Goal: Transaction & Acquisition: Obtain resource

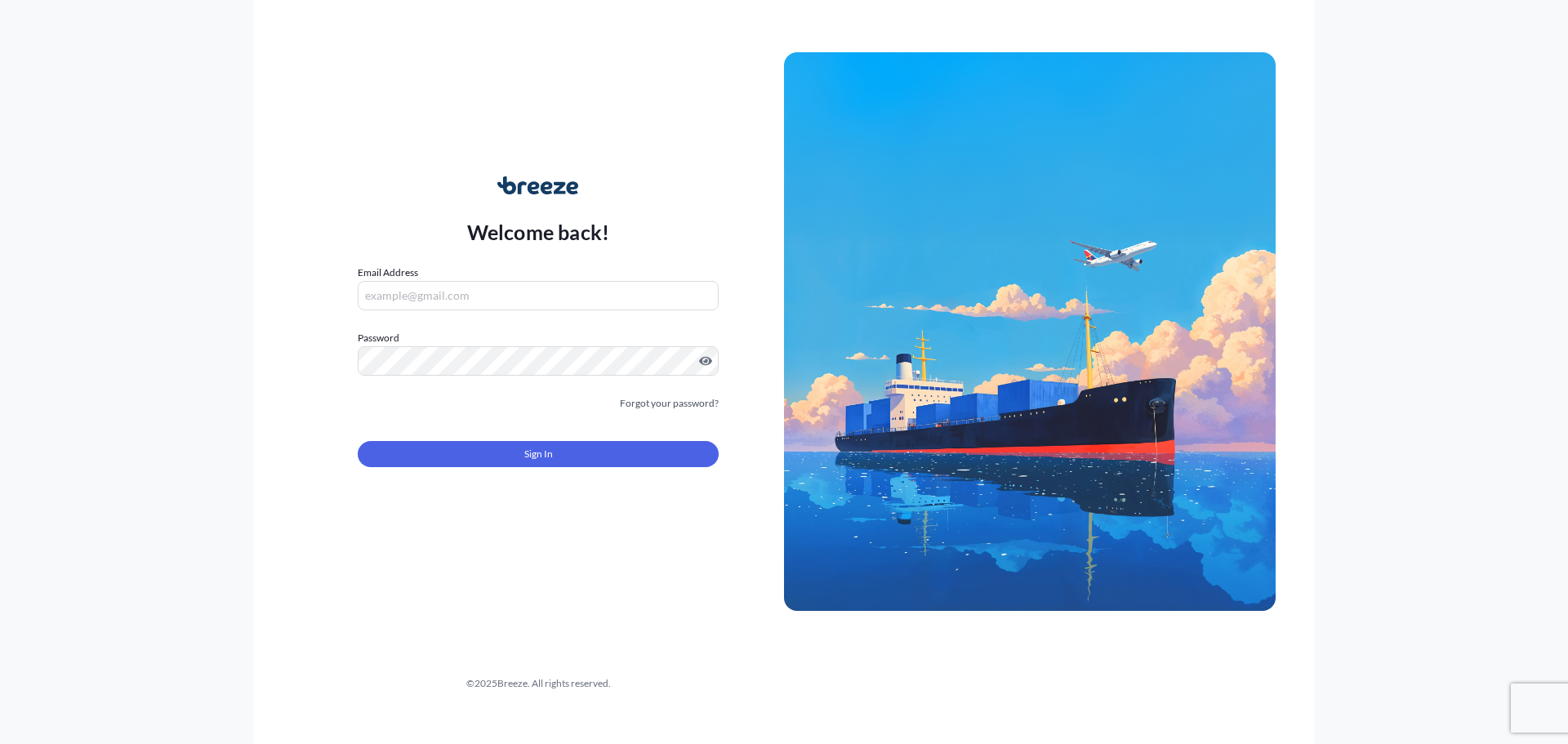
click at [469, 277] on div "Email Address" at bounding box center [538, 287] width 361 height 45
click at [463, 296] on input "Email Address" at bounding box center [538, 295] width 361 height 29
paste input "[EMAIL_ADDRESS][DOMAIN_NAME]"
type input "[EMAIL_ADDRESS][DOMAIN_NAME]"
click at [519, 451] on button "Sign In" at bounding box center [538, 454] width 361 height 26
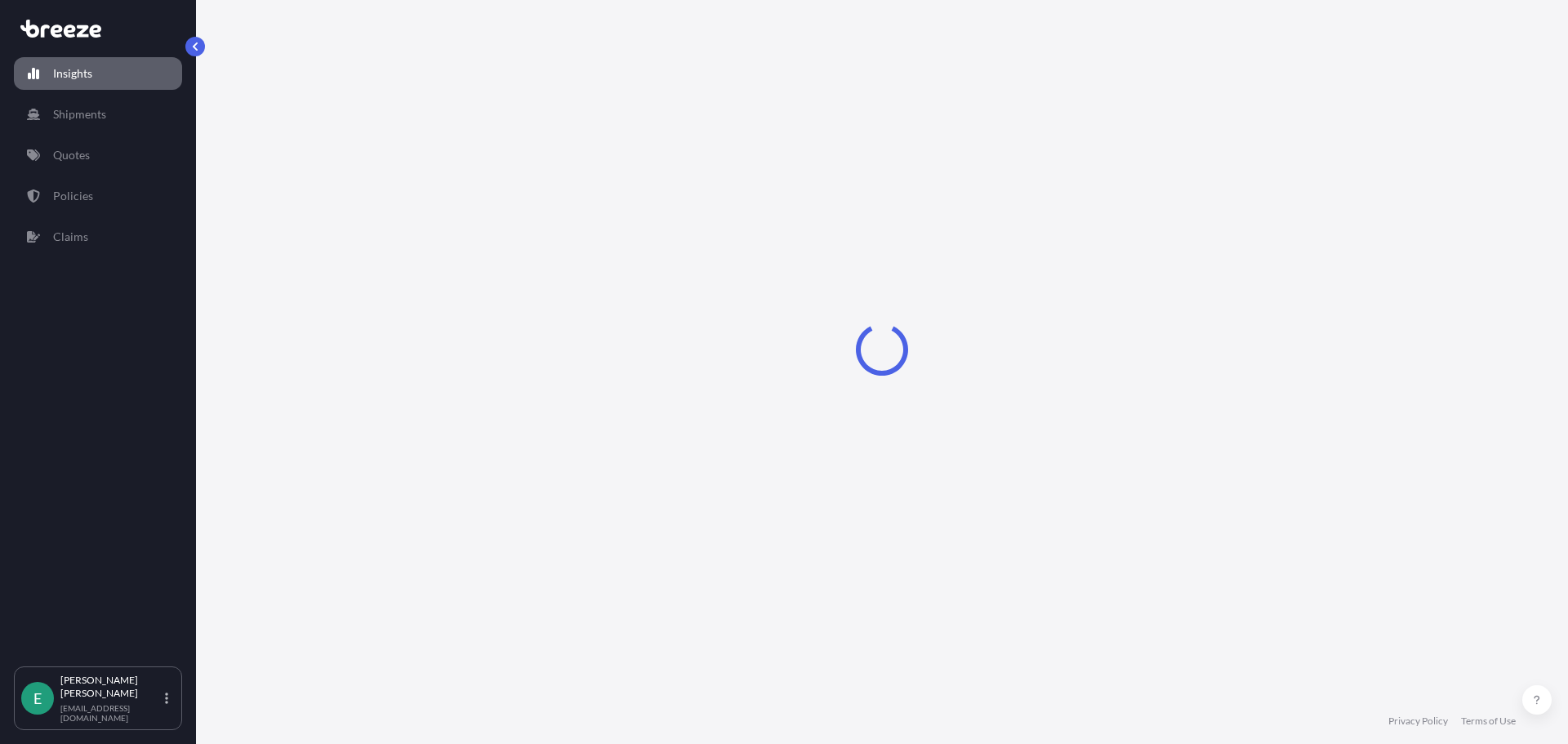
select select "2025"
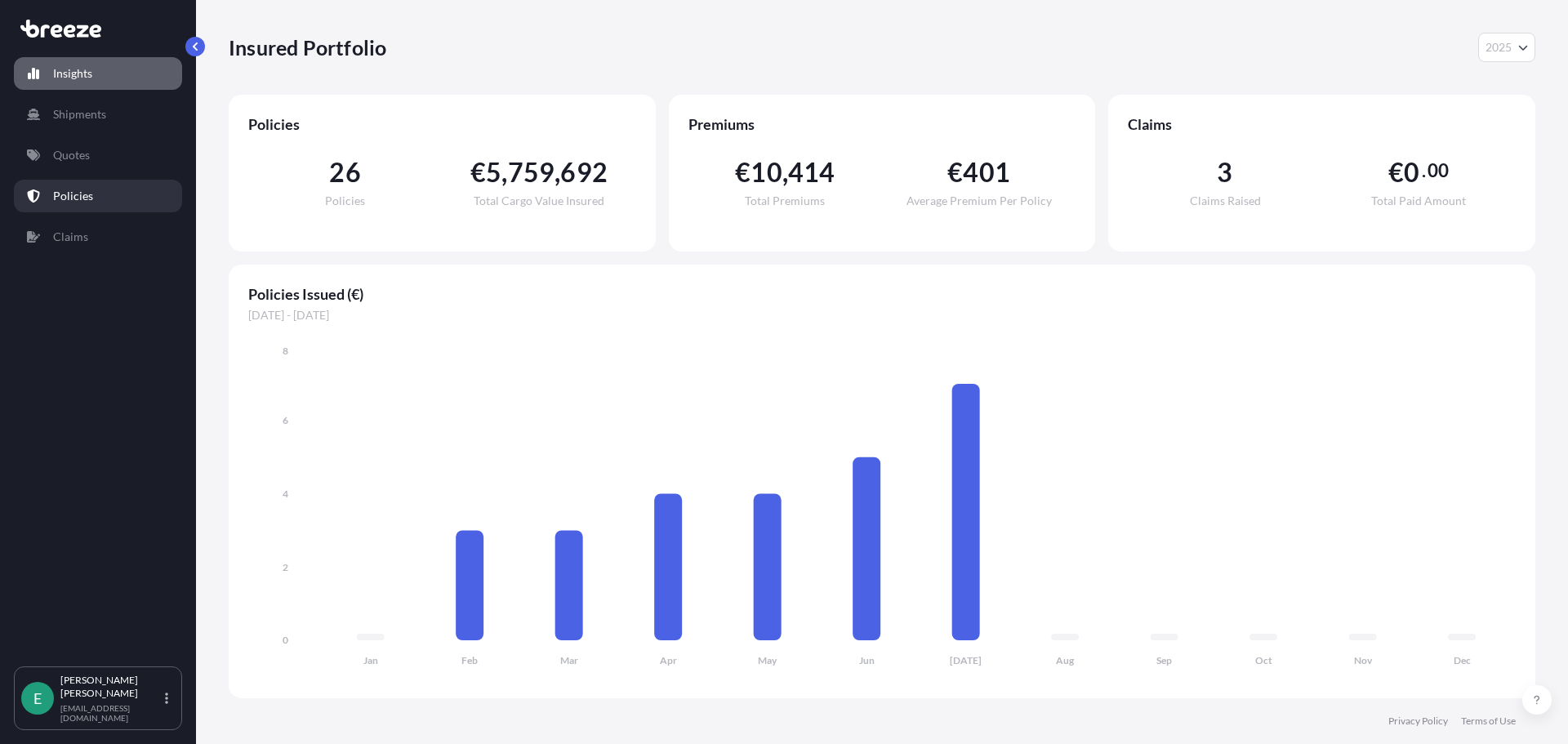
click at [78, 196] on p "Policies" at bounding box center [73, 196] width 40 height 16
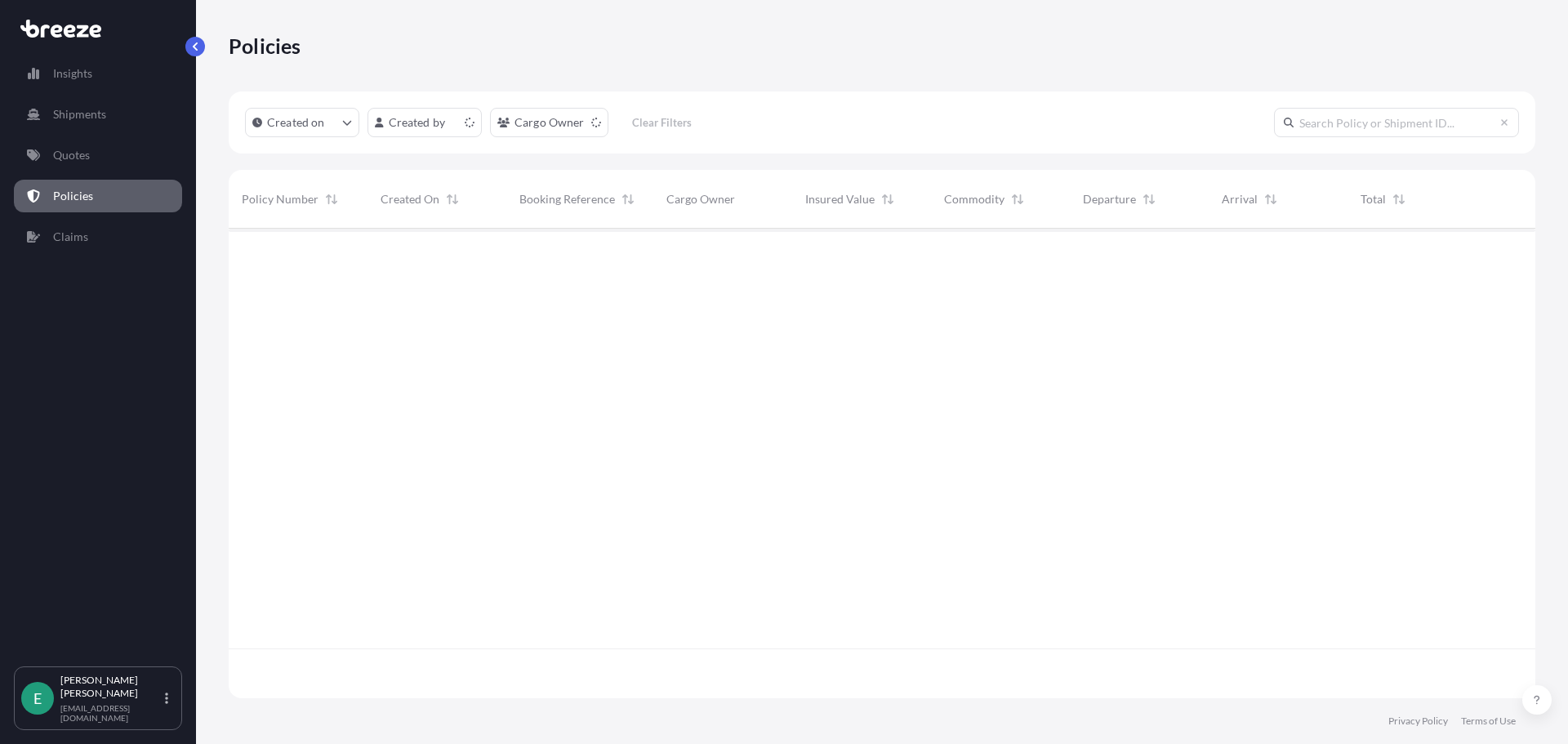
scroll to position [467, 1294]
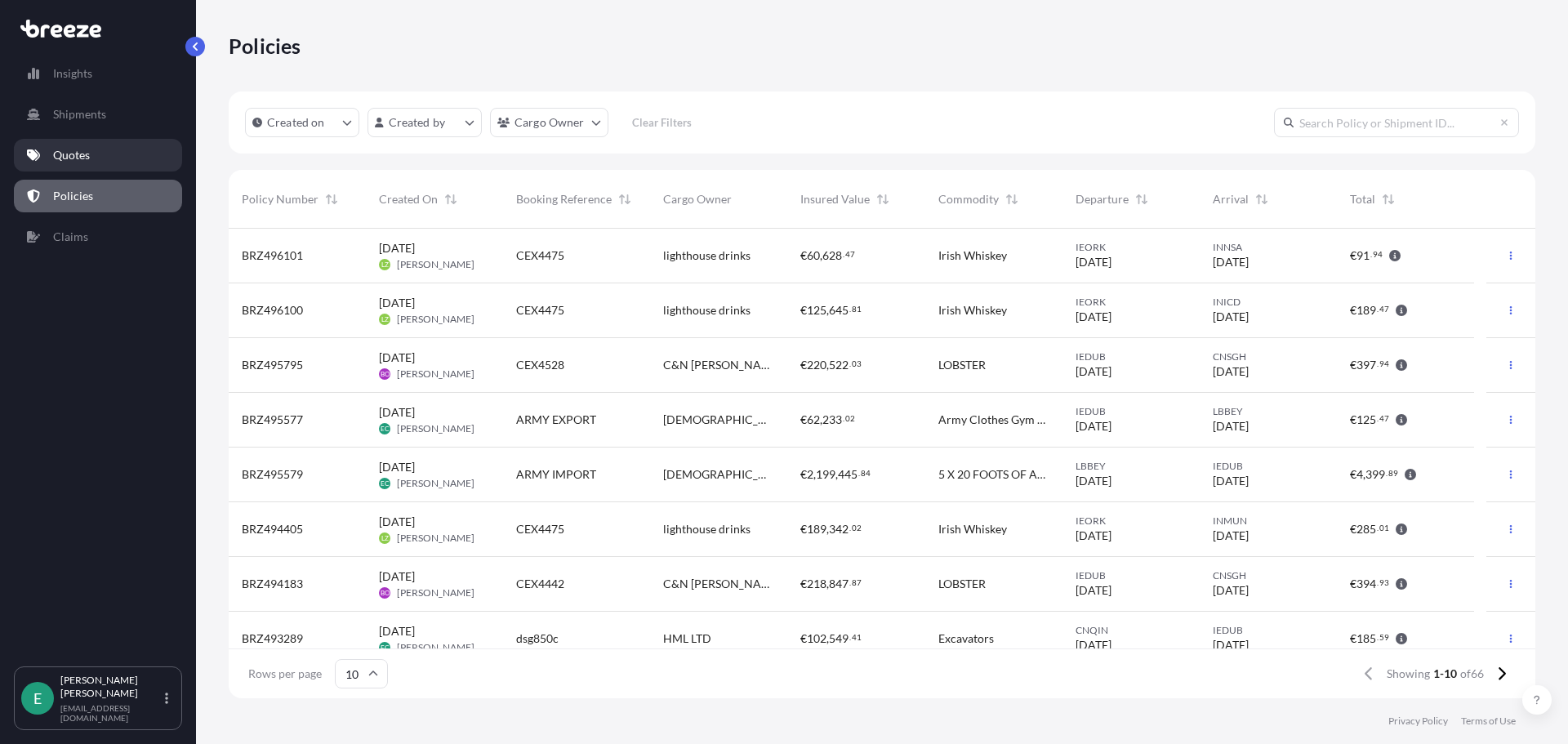
click at [66, 154] on p "Quotes" at bounding box center [71, 155] width 37 height 16
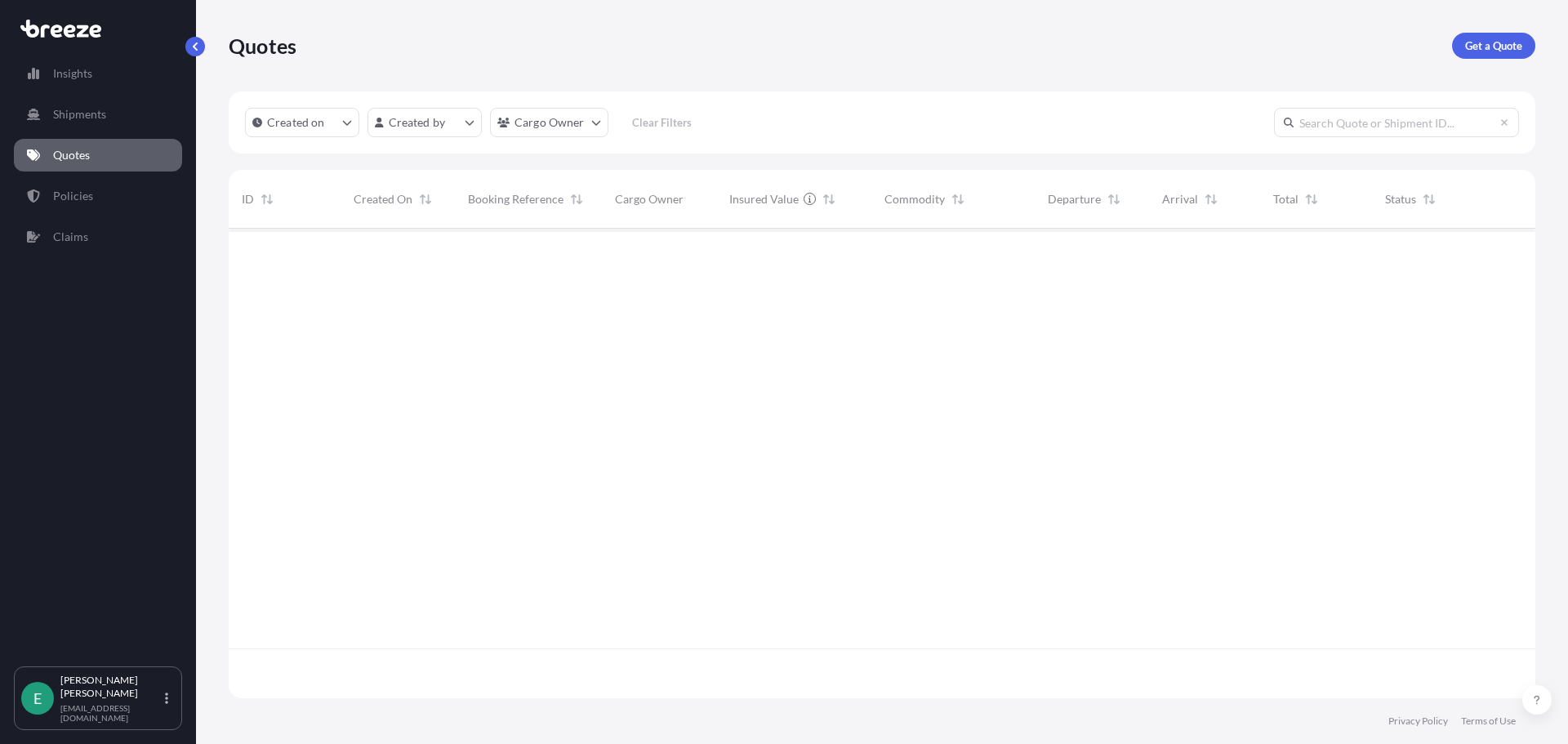
scroll to position [467, 1294]
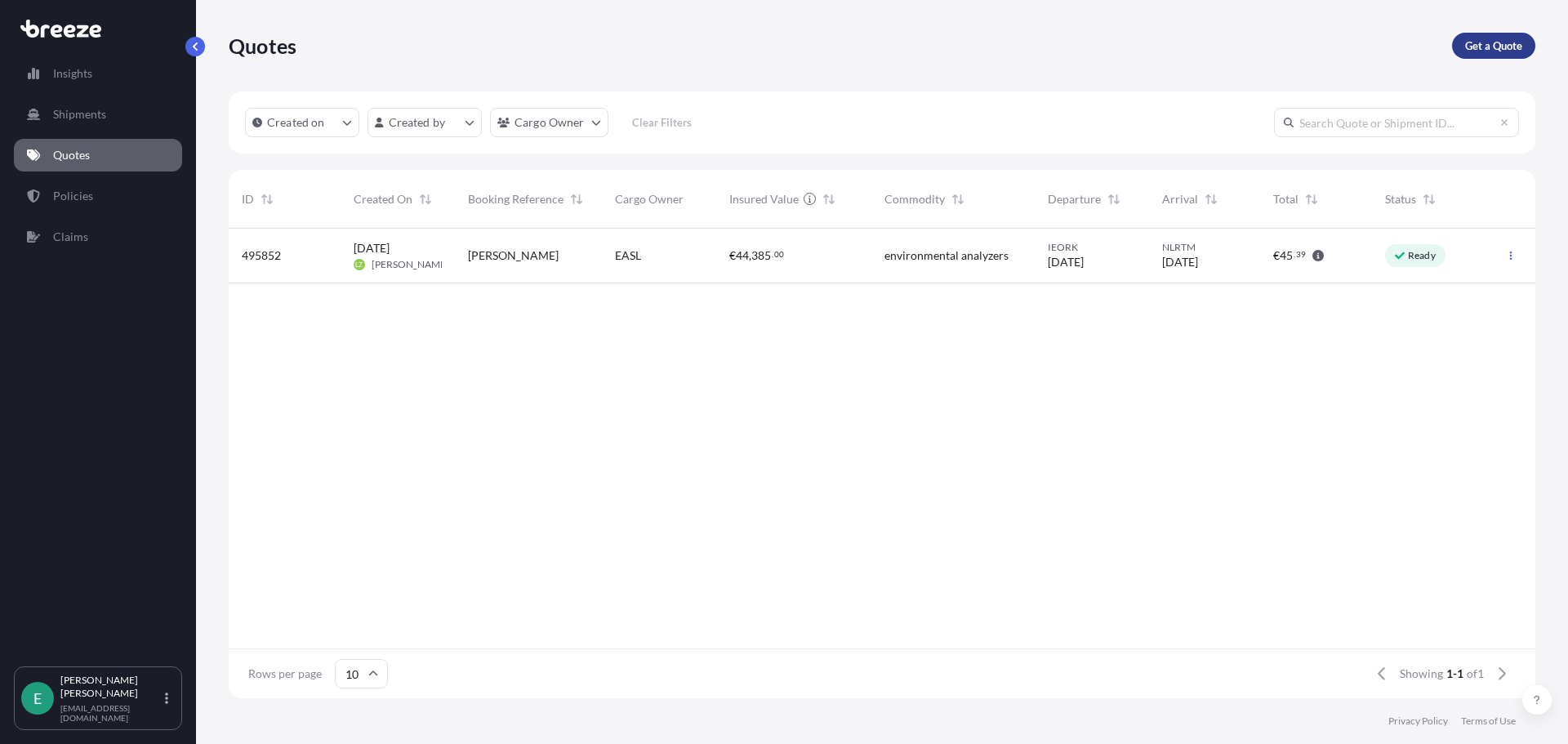
click at [1485, 47] on p "Get a Quote" at bounding box center [1494, 45] width 57 height 16
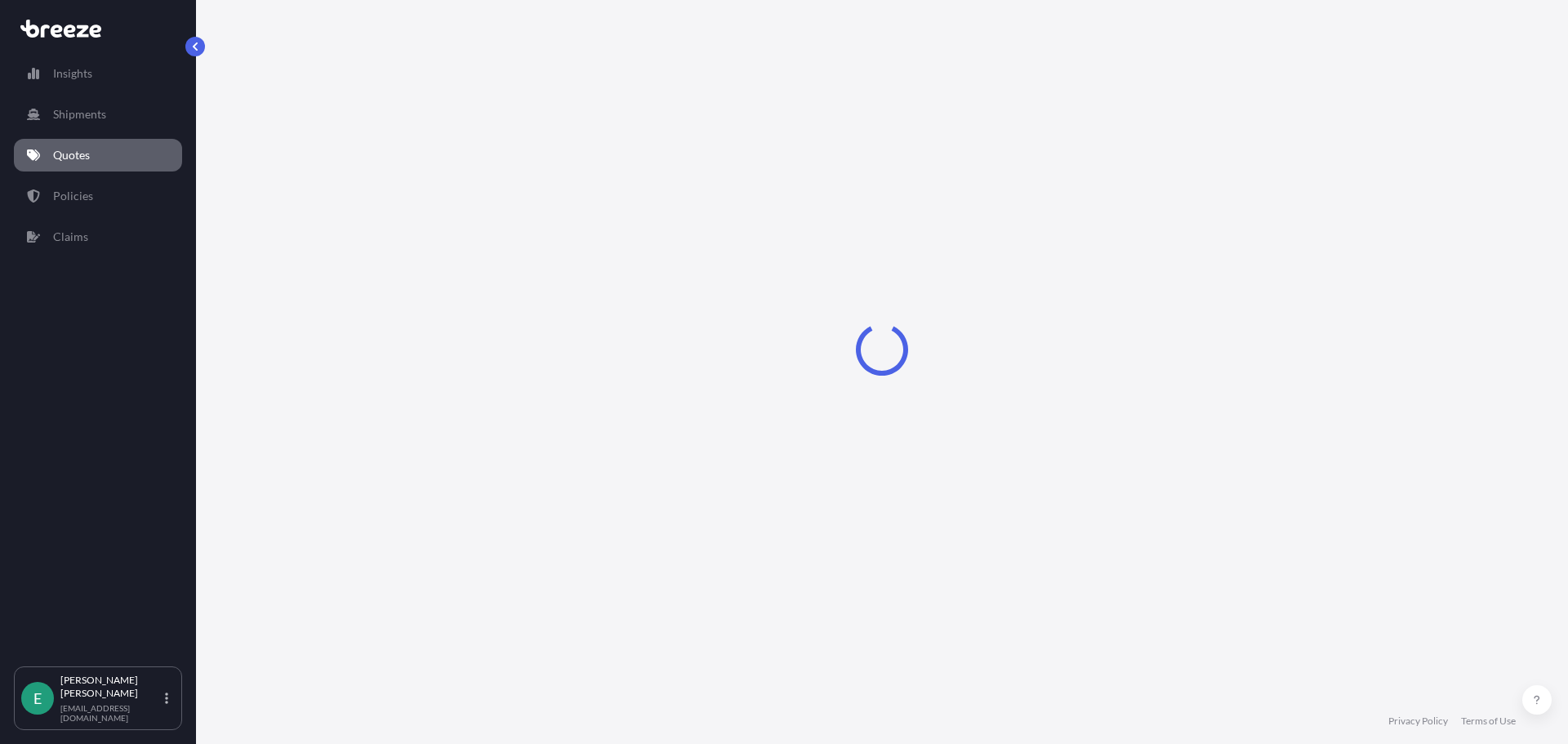
select select "Sea"
select select "1"
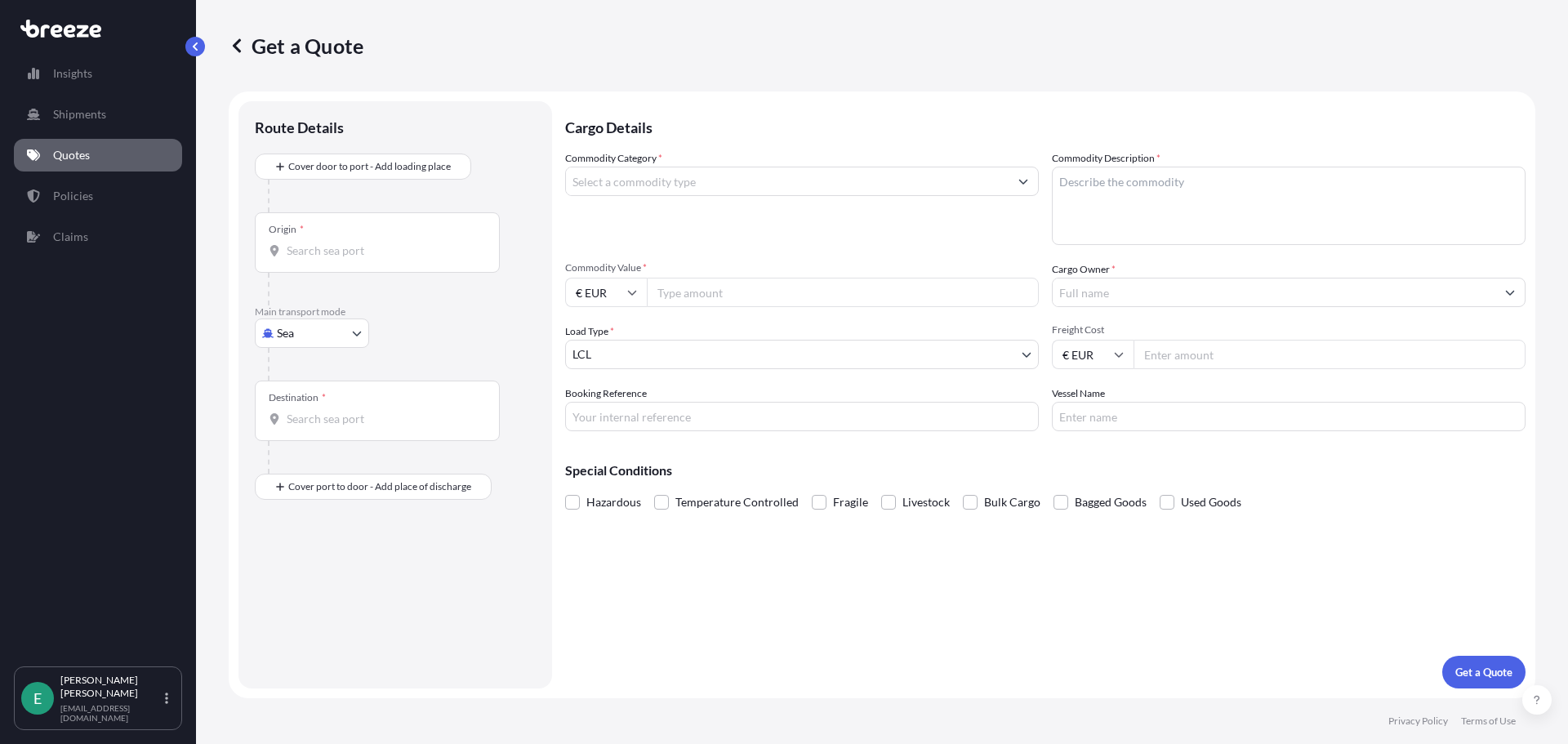
click at [1146, 353] on input "Freight Cost" at bounding box center [1330, 354] width 392 height 29
click at [719, 298] on input "Commodity Value *" at bounding box center [843, 292] width 392 height 29
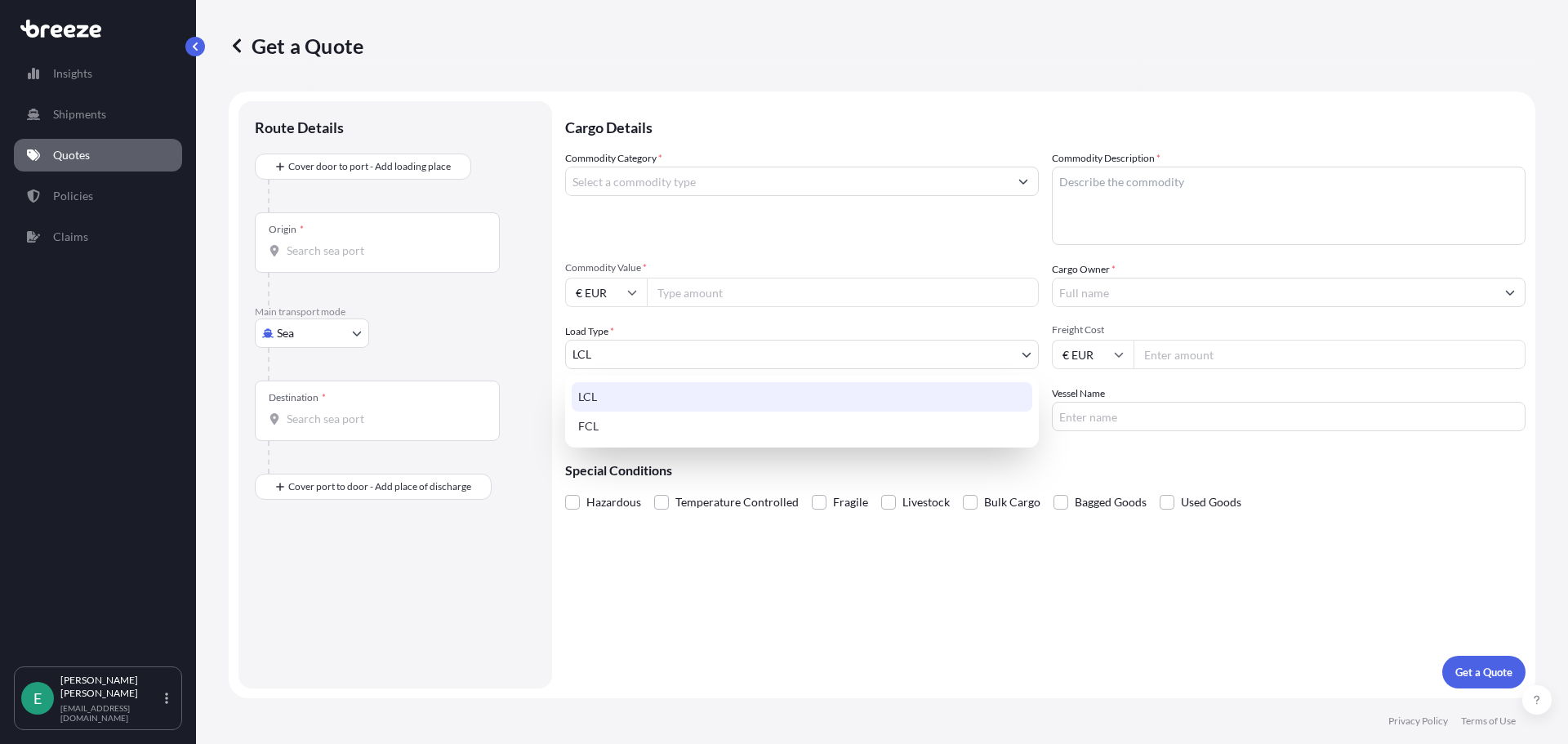
click at [735, 357] on body "Insights Shipments Quotes Policies Claims E [PERSON_NAME] [EMAIL_ADDRESS][DOMAI…" at bounding box center [784, 372] width 1568 height 744
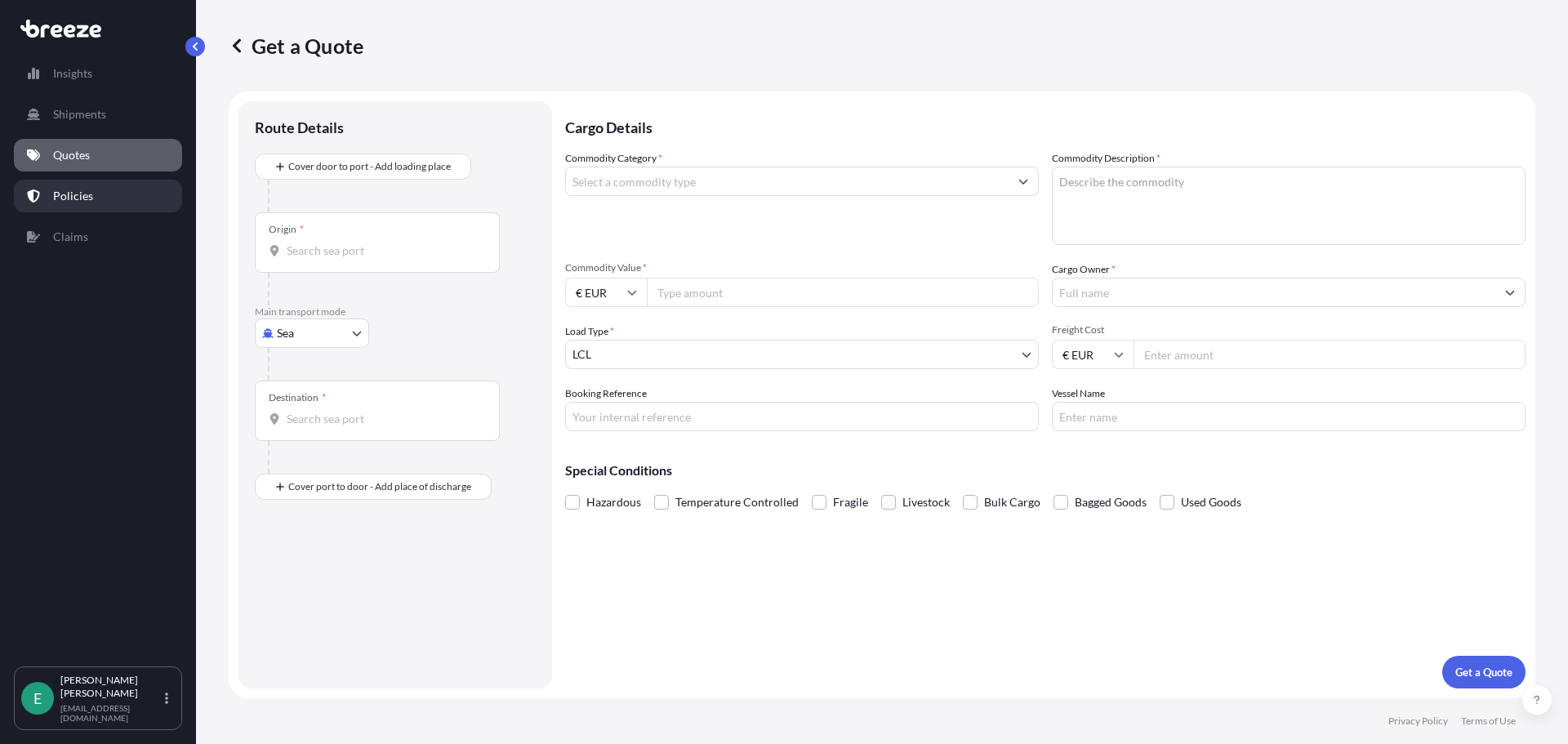
click at [85, 194] on p "Policies" at bounding box center [73, 196] width 40 height 16
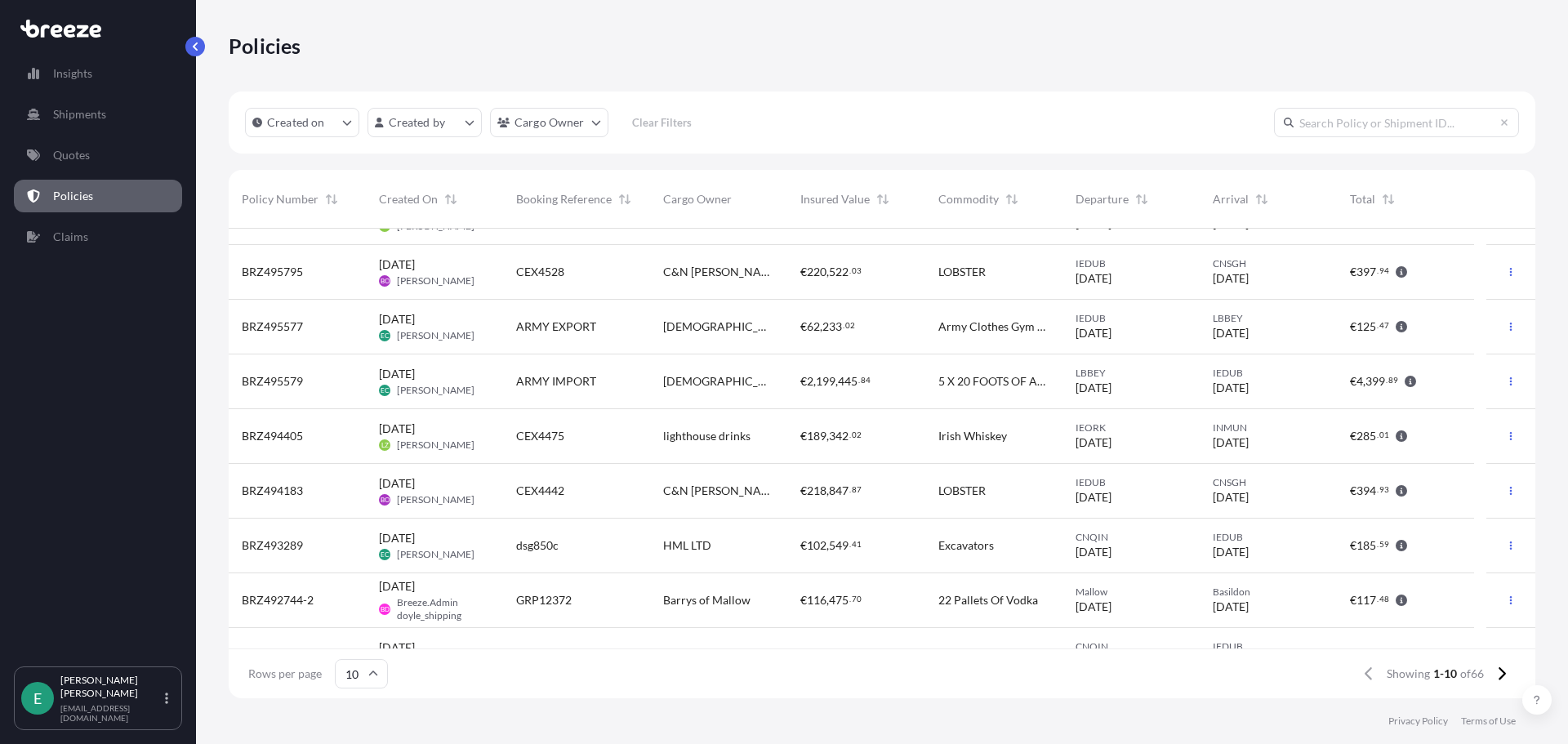
scroll to position [128, 0]
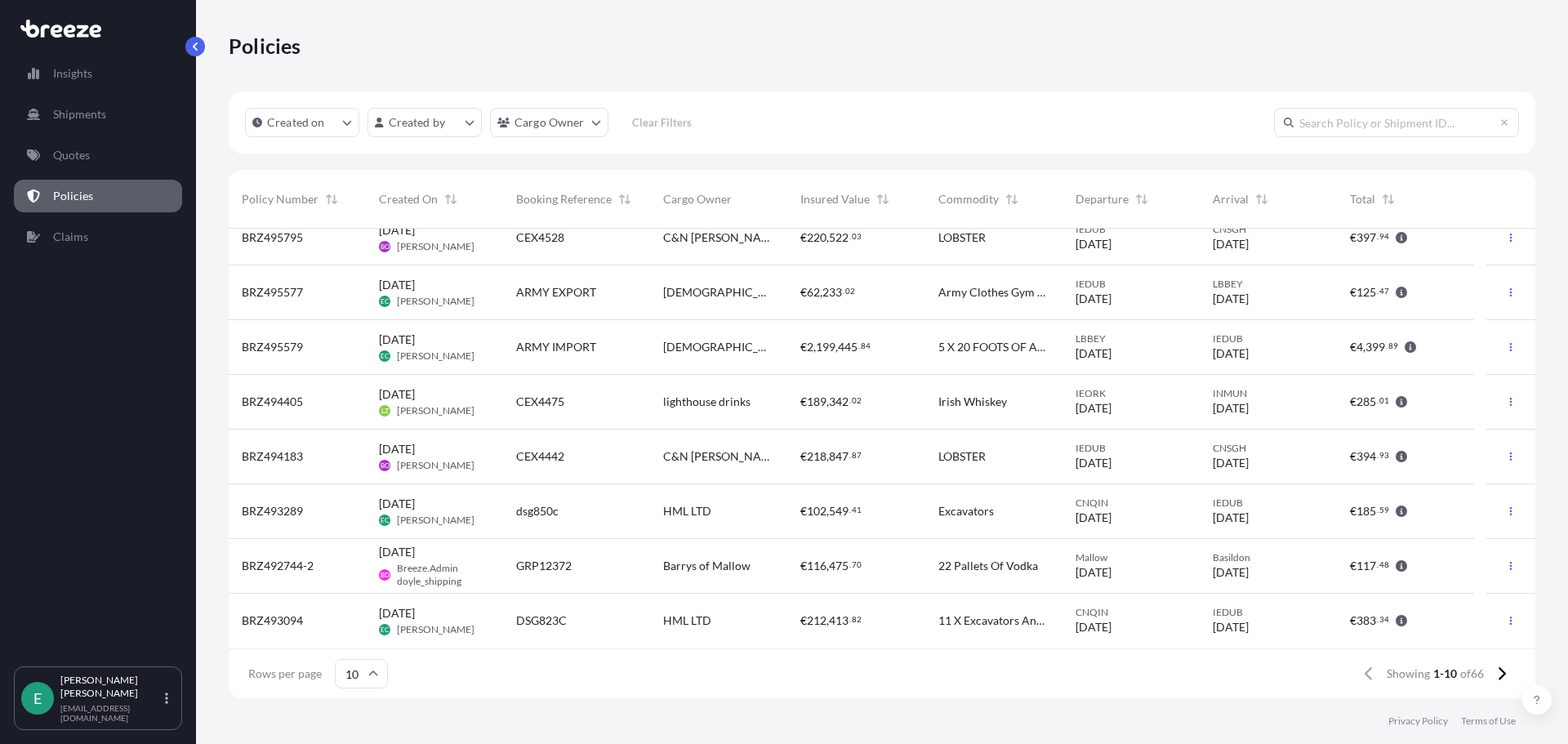
click at [701, 516] on span "HML LTD" at bounding box center [688, 511] width 48 height 16
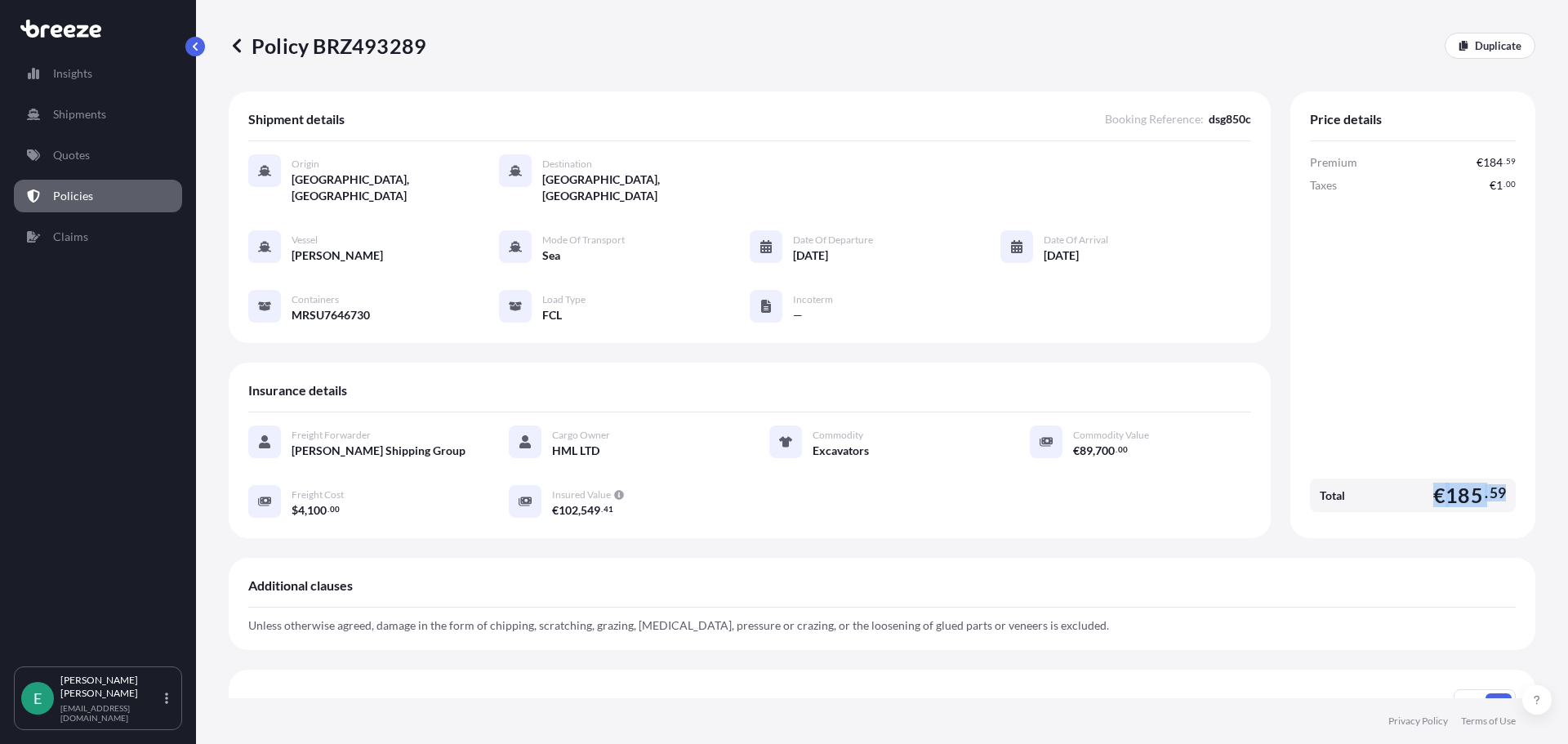
drag, startPoint x: 1424, startPoint y: 475, endPoint x: 1527, endPoint y: 478, distance: 103.0
click at [1527, 478] on div "Policy BRZ493289 Duplicate Shipment details Booking Reference : dsg850c Origin …" at bounding box center [882, 349] width 1372 height 699
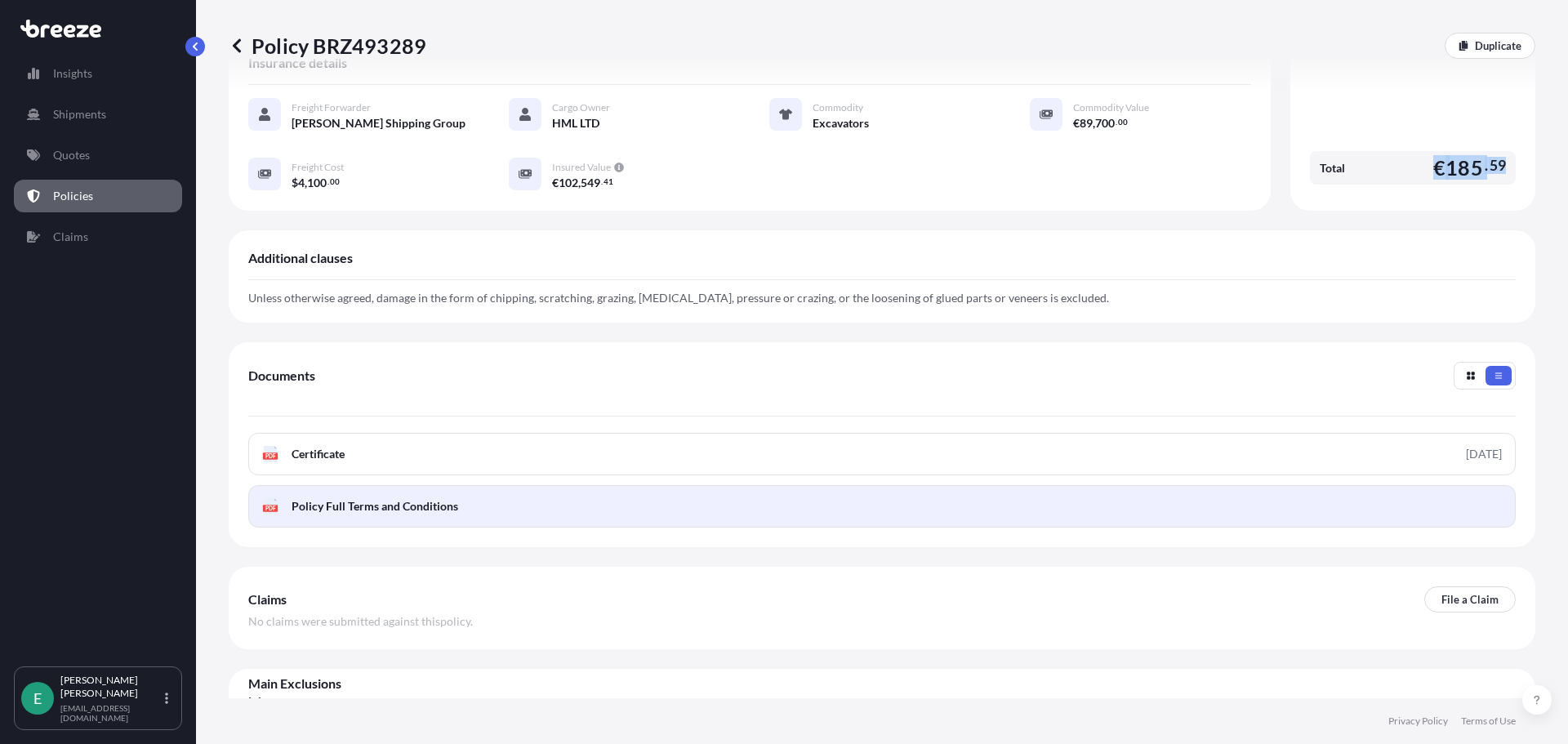
scroll to position [335, 0]
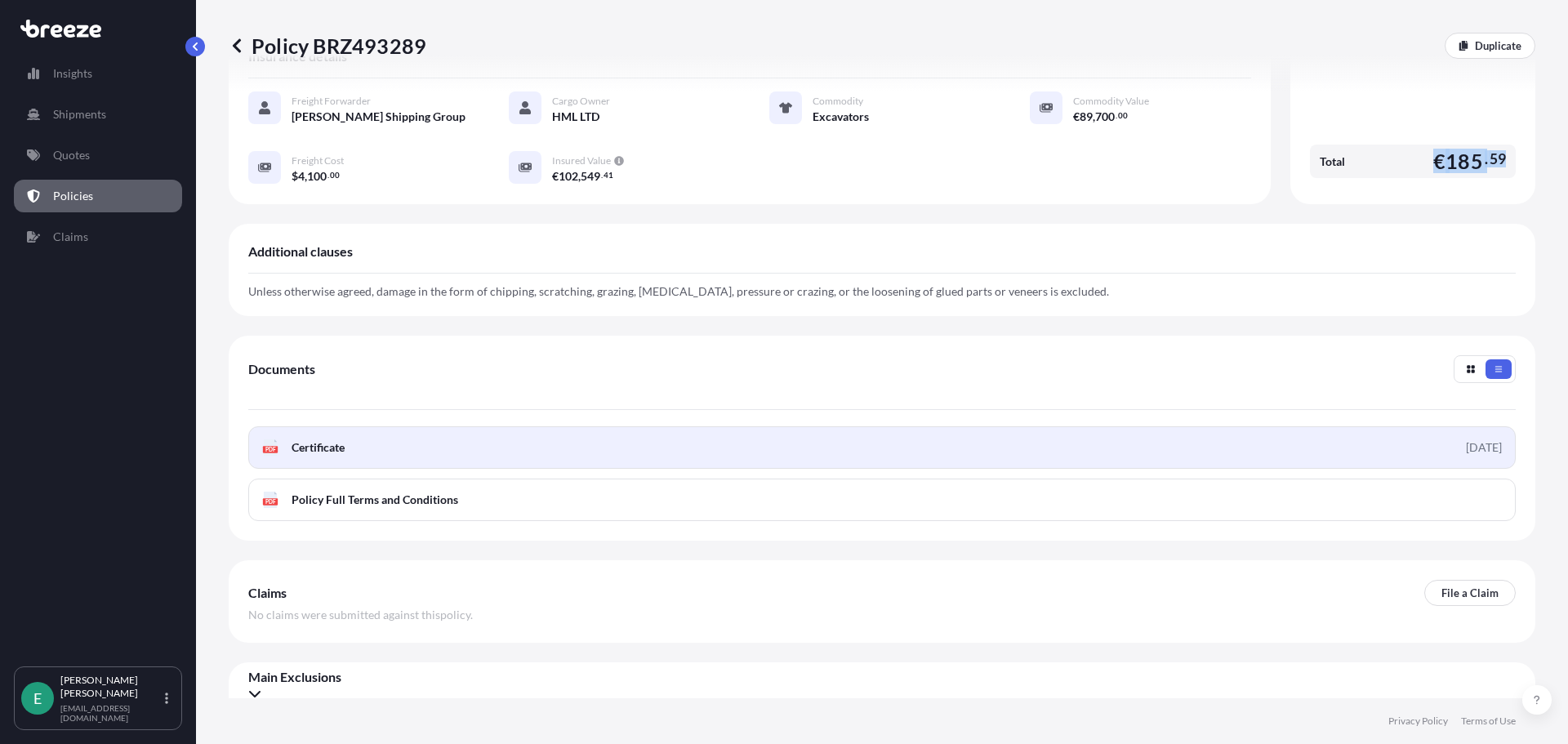
click at [1435, 440] on link "PDF Certificate [DATE]" at bounding box center [881, 448] width 1267 height 43
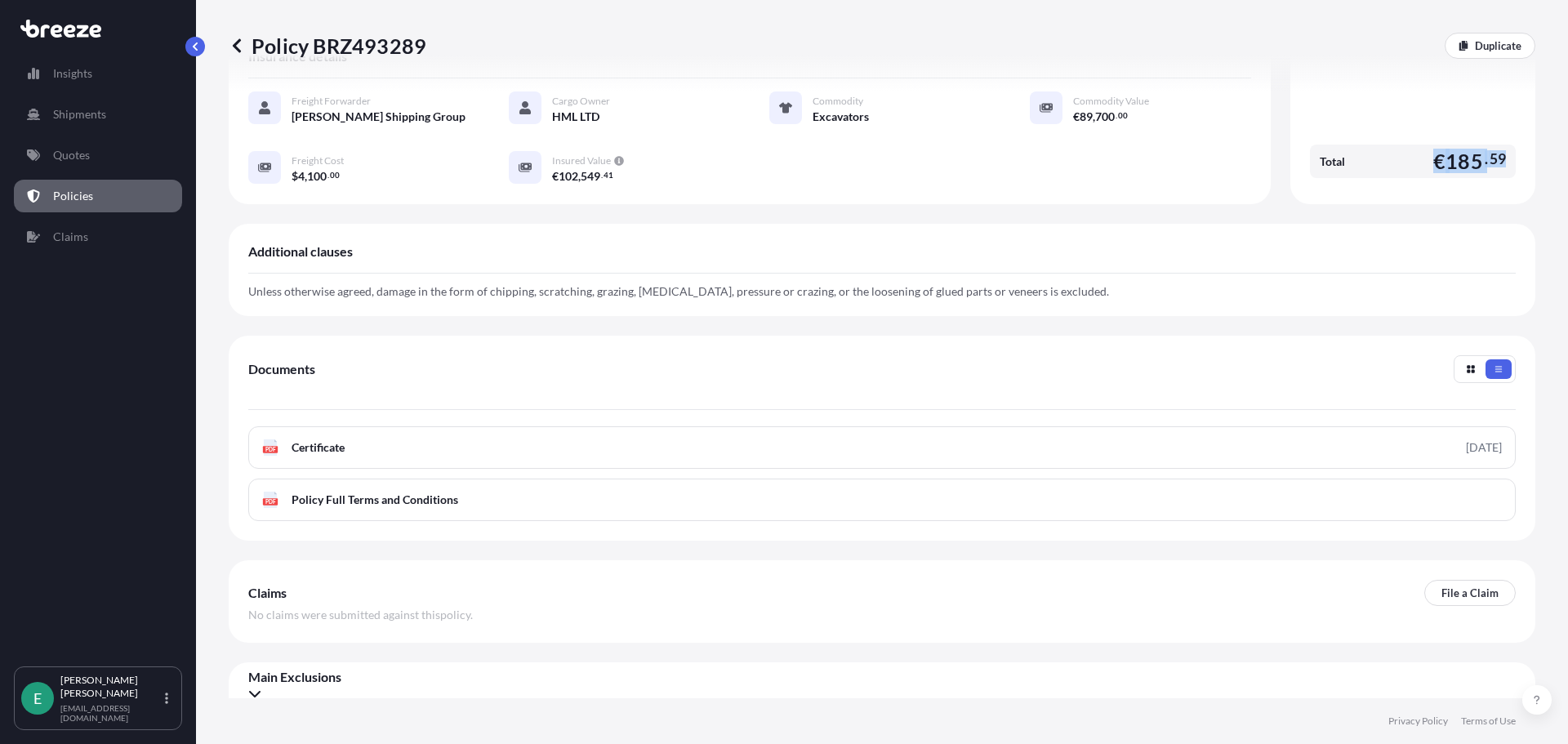
click at [106, 196] on link "Policies" at bounding box center [98, 195] width 169 height 33
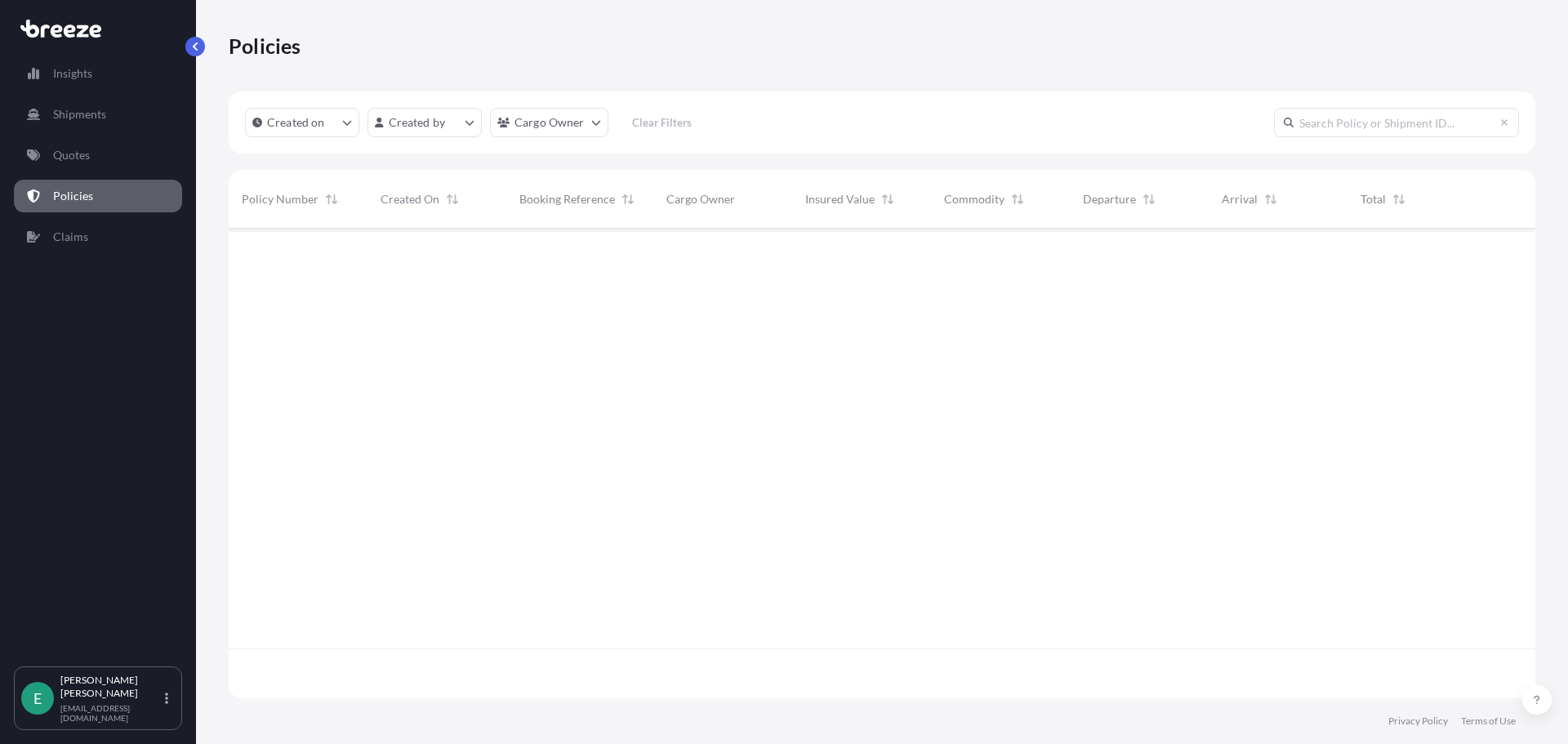
scroll to position [467, 1294]
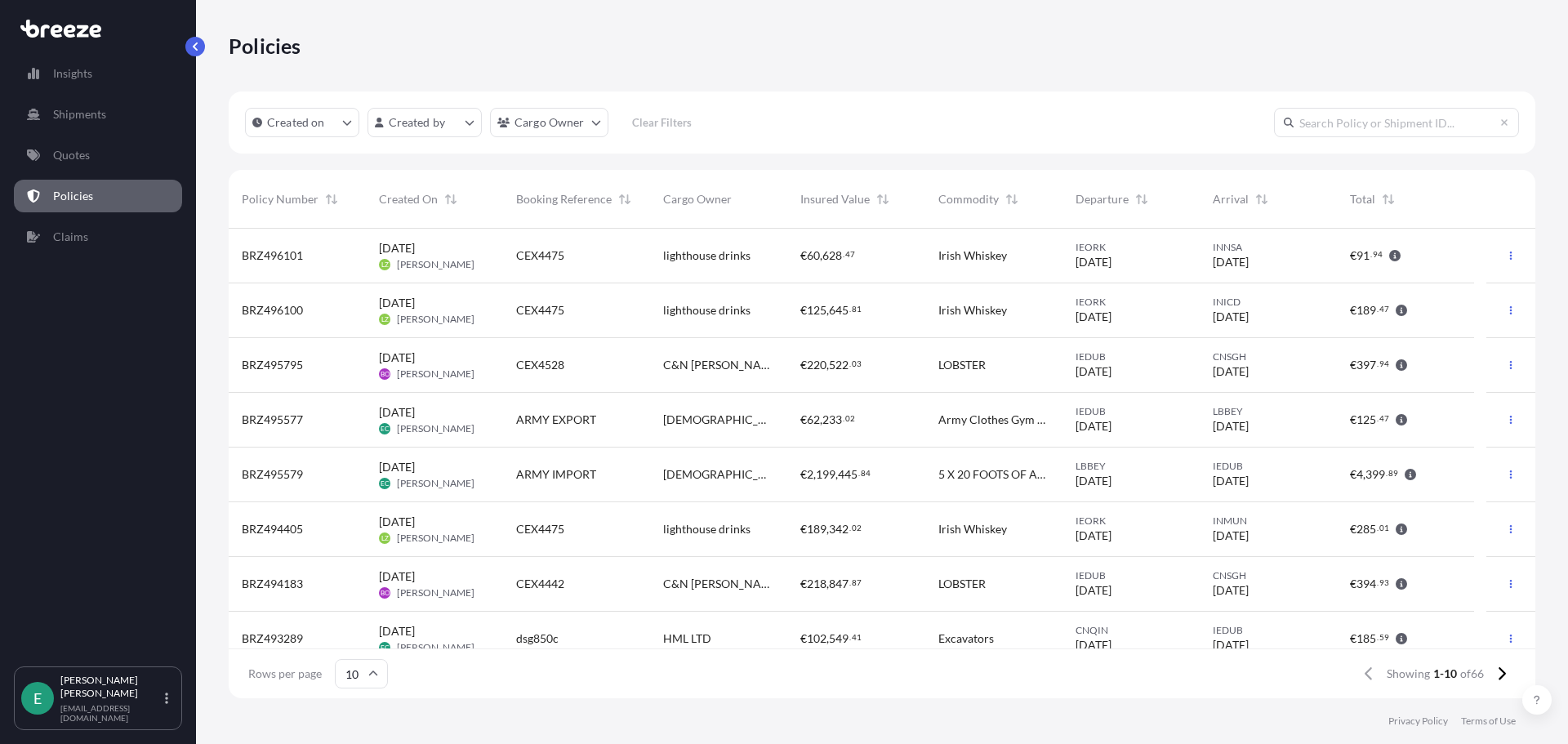
click at [593, 419] on span "ARMY EXPORT" at bounding box center [557, 420] width 80 height 16
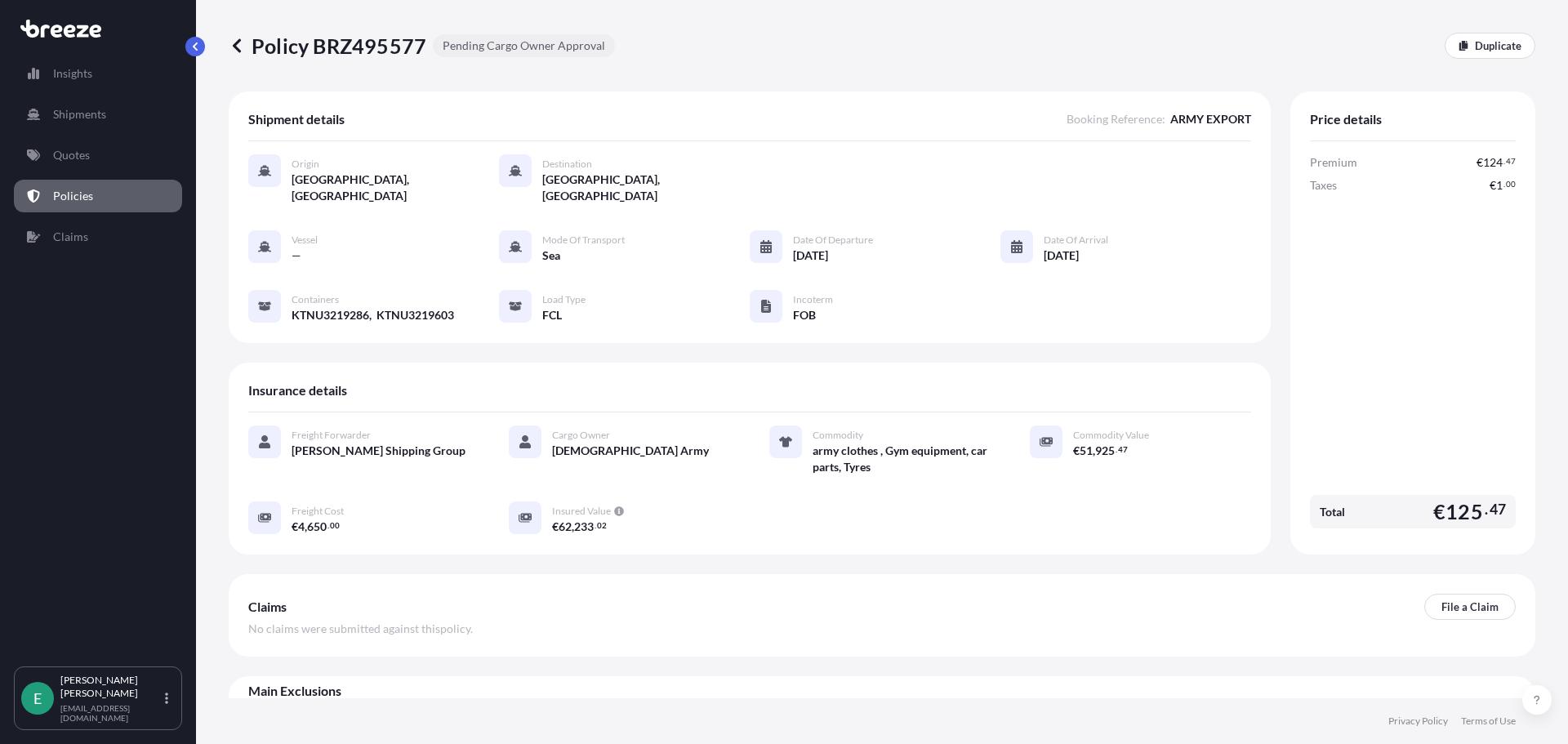
click at [69, 194] on p "Policies" at bounding box center [73, 196] width 40 height 16
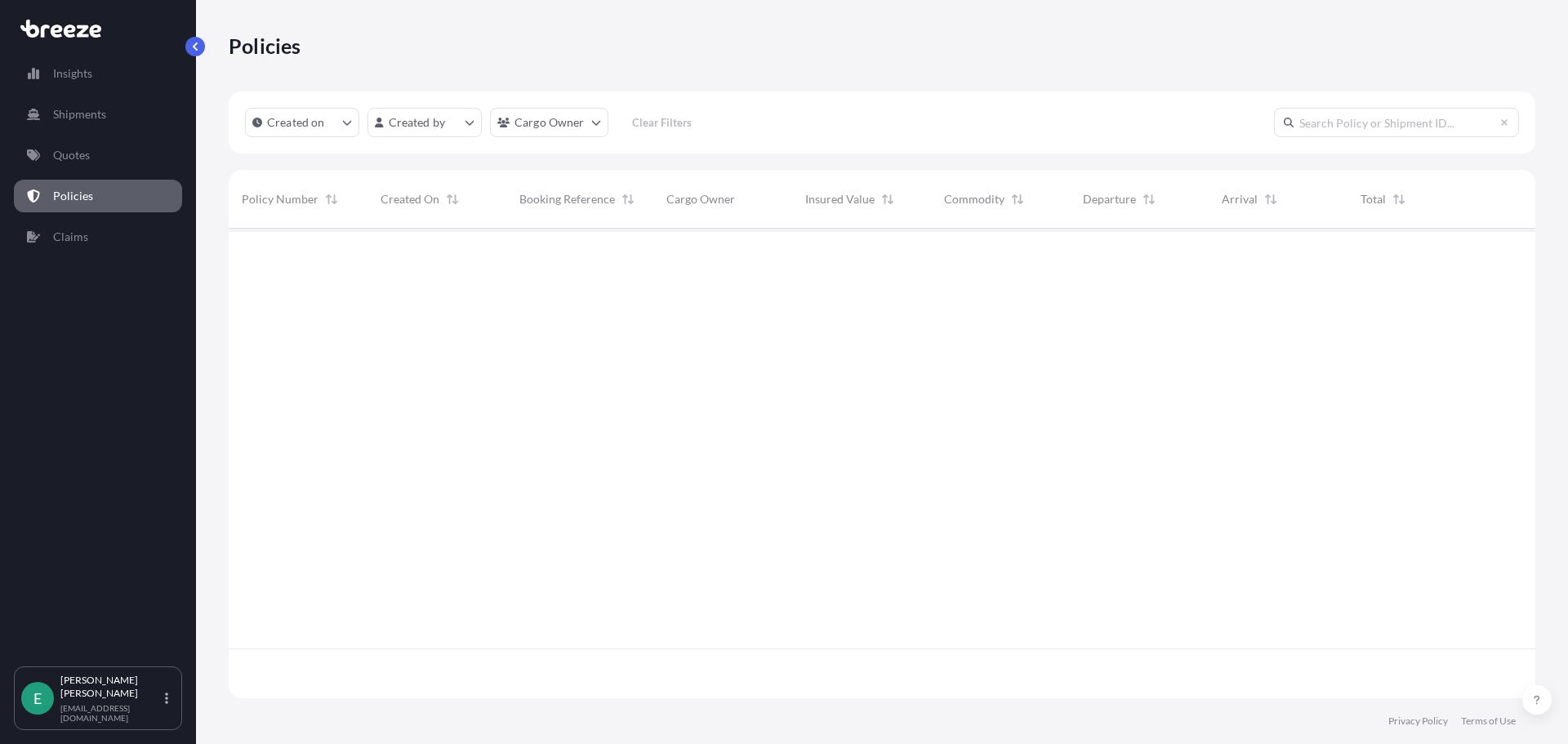
scroll to position [467, 1294]
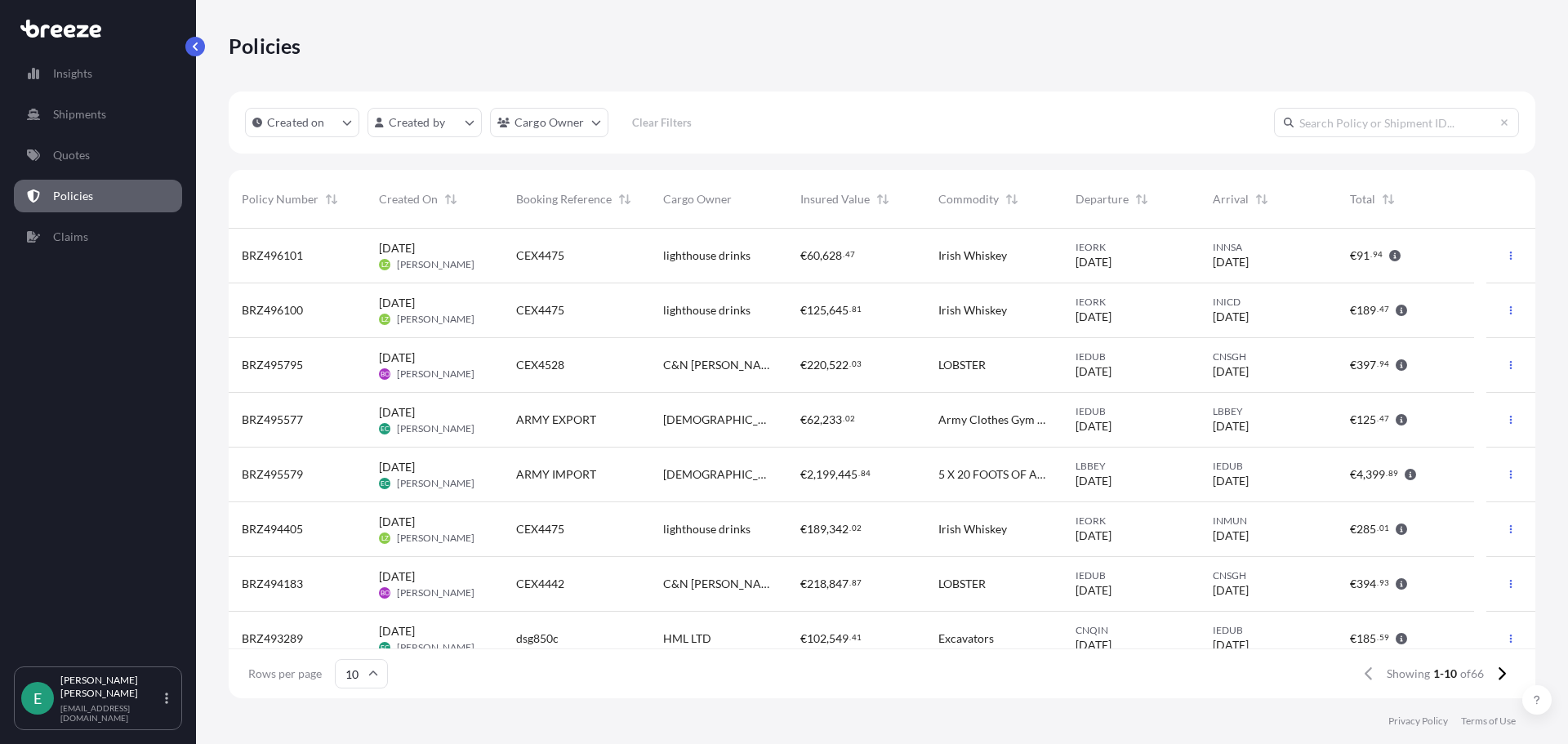
click at [703, 486] on div "[DEMOGRAPHIC_DATA] Army" at bounding box center [719, 475] width 137 height 54
